Goal: Find specific page/section

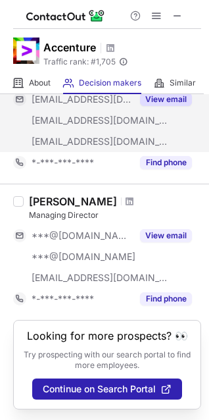
scroll to position [1016, 0]
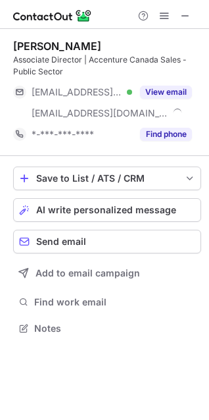
scroll to position [319, 209]
click at [180, 15] on span at bounding box center [185, 16] width 11 height 11
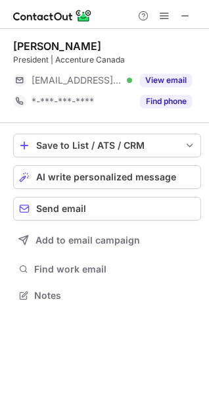
scroll to position [286, 209]
